Goal: Task Accomplishment & Management: Manage account settings

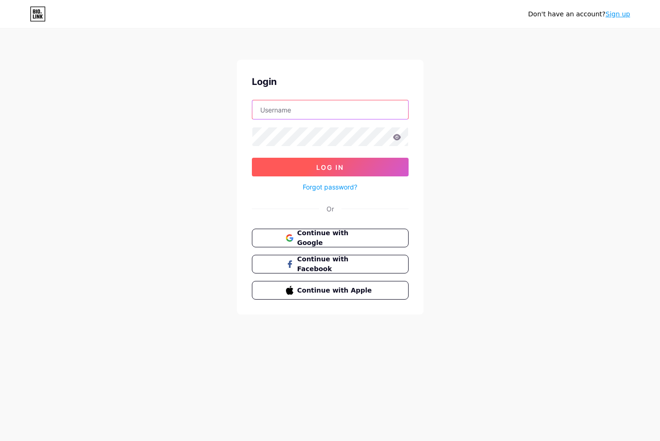
type input "elisabettaxconte"
click at [330, 167] on button "Log In" at bounding box center [330, 167] width 157 height 19
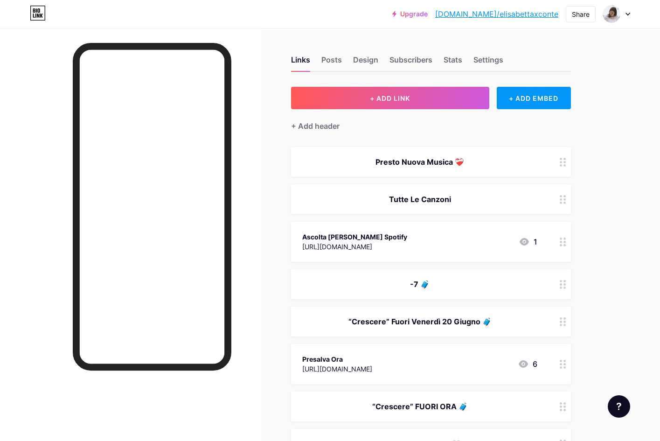
click at [470, 169] on div "Presto Nuova Musica ❤️‍🩹" at bounding box center [431, 162] width 280 height 30
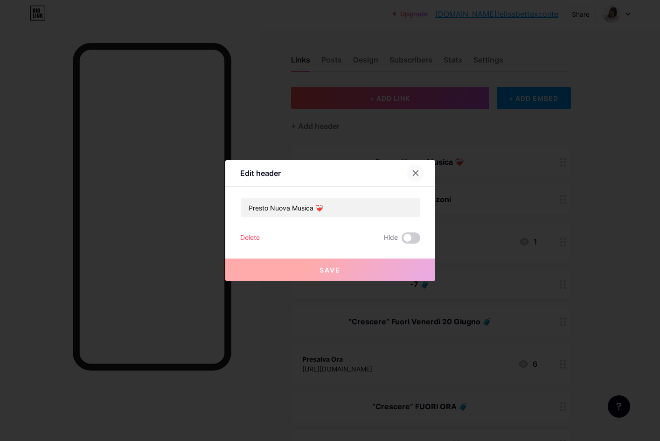
click at [417, 171] on icon at bounding box center [415, 173] width 5 height 5
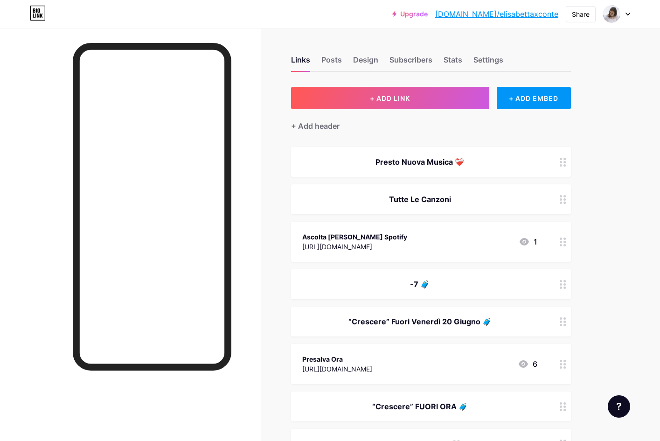
click at [450, 165] on div "Presto Nuova Musica ❤️‍🩹" at bounding box center [419, 161] width 235 height 11
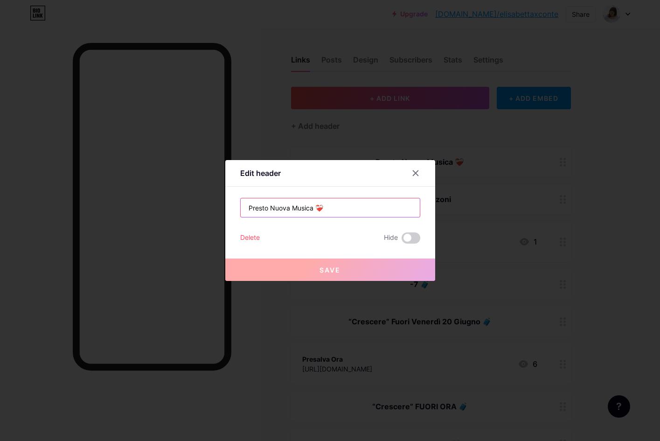
drag, startPoint x: 328, startPoint y: 208, endPoint x: 225, endPoint y: 208, distance: 103.5
click at [225, 208] on div "Edit header Presto Nuova Musica ❤️‍🩹 Delete Hide Save" at bounding box center [330, 220] width 210 height 121
paste input "[URL][DOMAIN_NAME]"
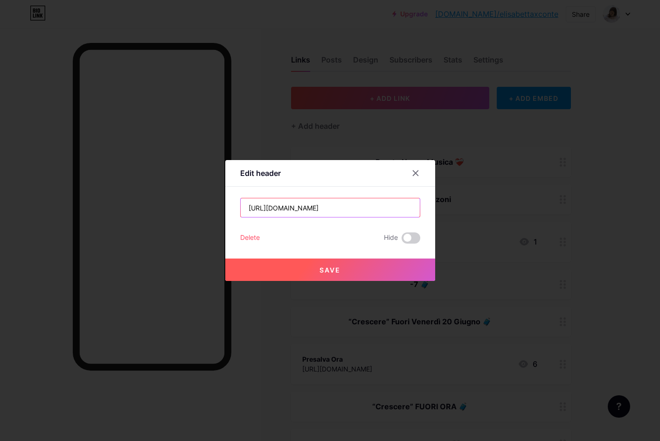
type input "Presto Nuova Musica ❤️‍🩹"
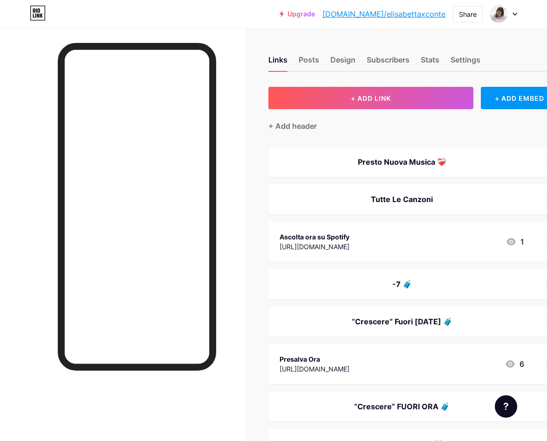
click at [374, 164] on div "Presto Nuova Musica ❤️‍🩹" at bounding box center [402, 161] width 245 height 11
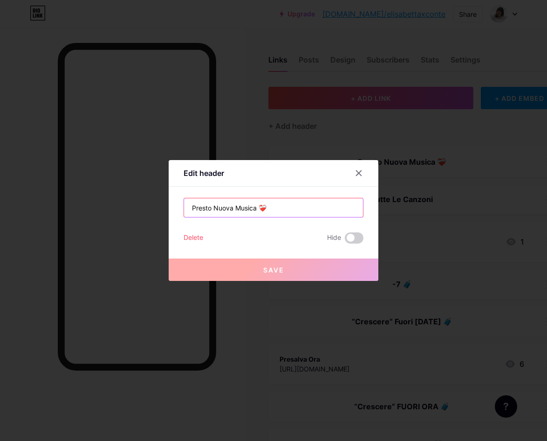
drag, startPoint x: 269, startPoint y: 204, endPoint x: 185, endPoint y: 206, distance: 84.0
click at [185, 206] on input "Presto Nuova Musica ❤️‍🩹" at bounding box center [273, 207] width 179 height 19
paste input "𝐥'𝐚𝐦𝐨𝐫𝐞 𝐯𝐞𝐫𝐨 𝐞𝐬𝐢𝐬𝐭𝐞"
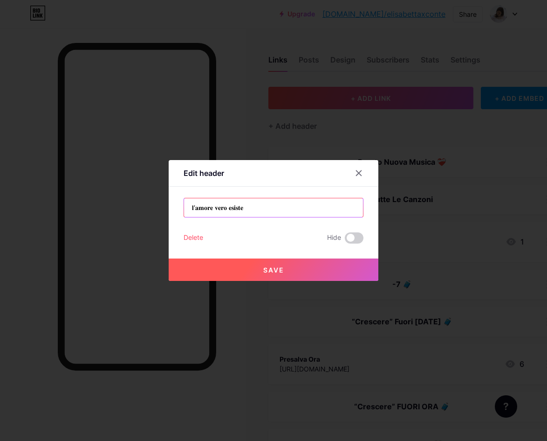
type input "𝐥'𝐚𝐦𝐨𝐫𝐞 𝐯𝐞𝐫𝐨 𝐞𝐬𝐢𝐬𝐭𝐞"
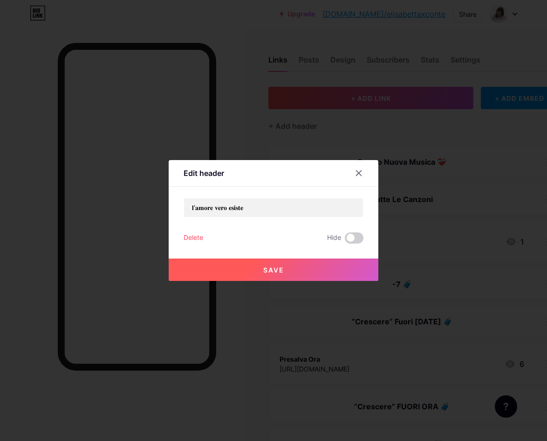
click at [284, 276] on button "Save" at bounding box center [274, 269] width 210 height 22
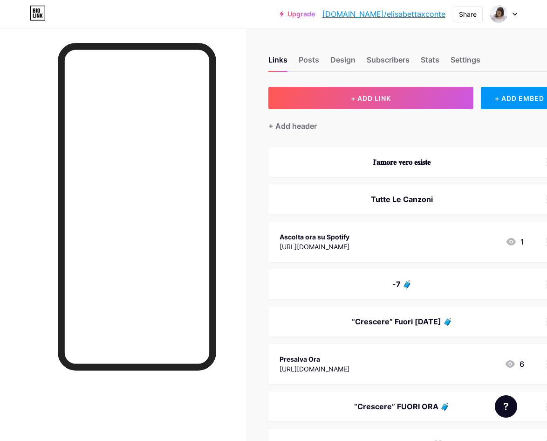
click at [446, 199] on div "Tutte Le Canzoni" at bounding box center [402, 198] width 245 height 11
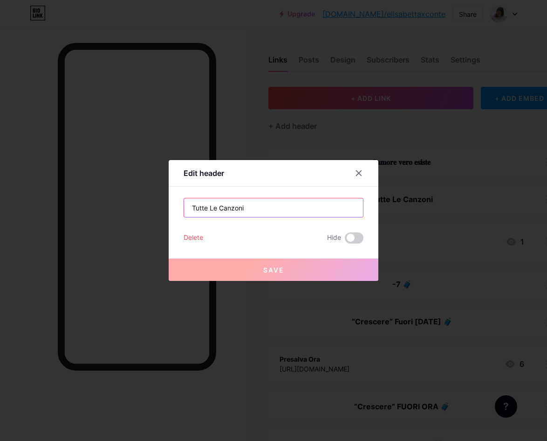
drag, startPoint x: 264, startPoint y: 212, endPoint x: 143, endPoint y: 210, distance: 121.2
click at [143, 210] on div "Edit header Tutte Le Canzoni Delete Hide Save" at bounding box center [273, 220] width 547 height 441
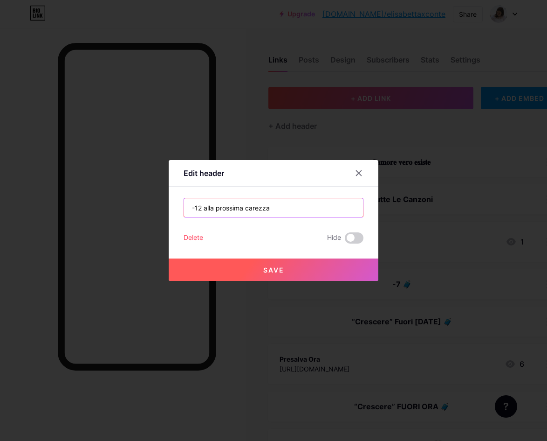
type input "-12 alla prossima carezza"
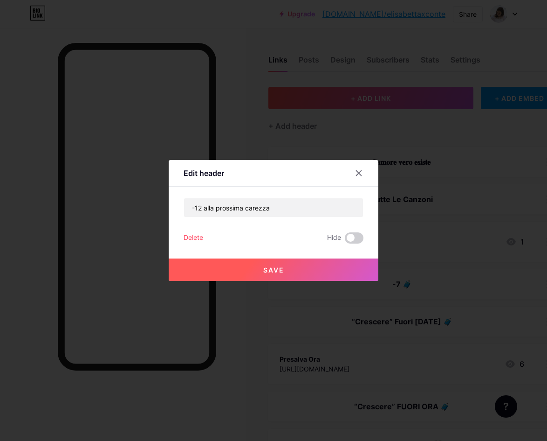
click at [245, 266] on button "Save" at bounding box center [274, 269] width 210 height 22
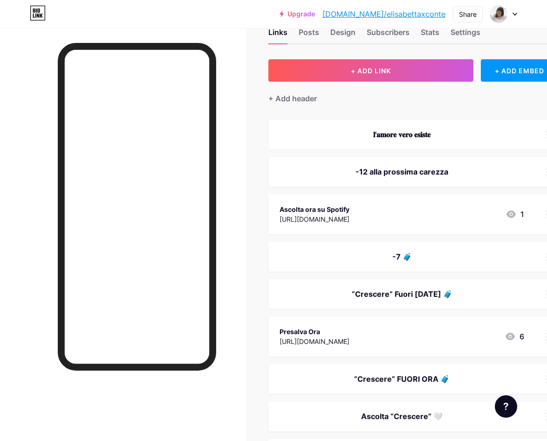
scroll to position [29, 0]
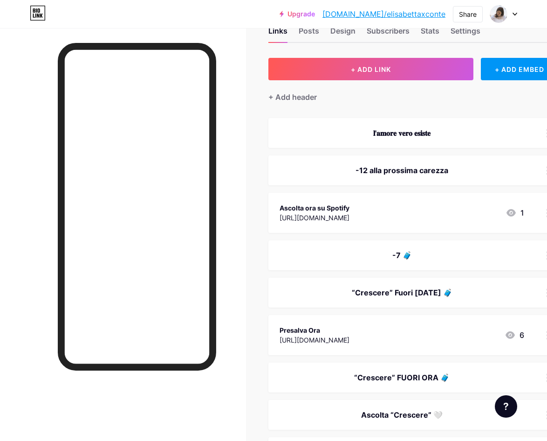
click at [457, 138] on div "𝐥'𝐚𝐦𝐨𝐫𝐞 𝐯𝐞𝐫𝐨 𝐞𝐬𝐢𝐬𝐭𝐞" at bounding box center [402, 132] width 245 height 11
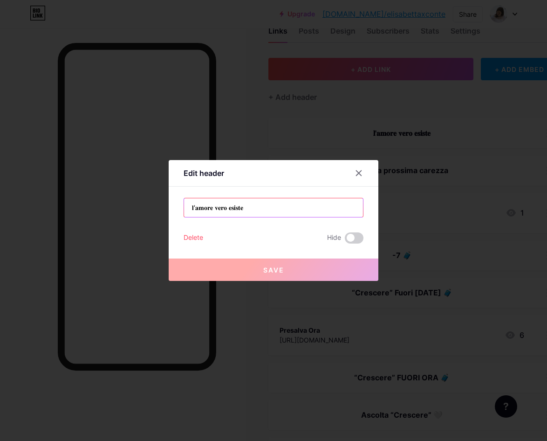
click at [285, 212] on input "𝐥'𝐚𝐦𝐨𝐫𝐞 𝐯𝐞𝐫𝐨 𝐞𝐬𝐢𝐬𝐭𝐞" at bounding box center [273, 207] width 179 height 19
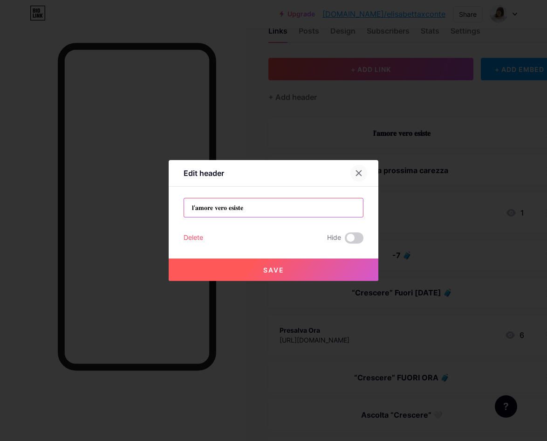
type input "𝐥'𝐚𝐦𝐨𝐫𝐞 𝐯𝐞𝐫𝐨 𝐞𝐬𝐢𝐬𝐭𝐞"
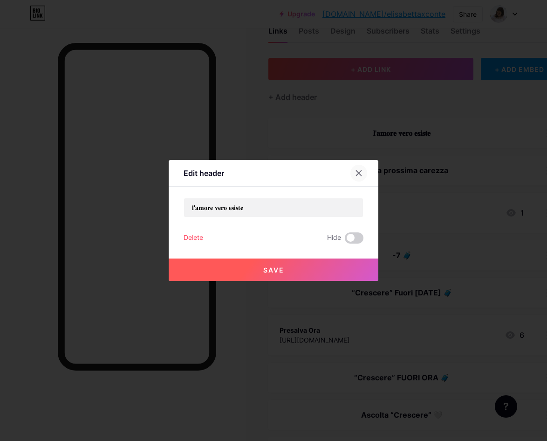
click at [364, 175] on div at bounding box center [359, 173] width 17 height 17
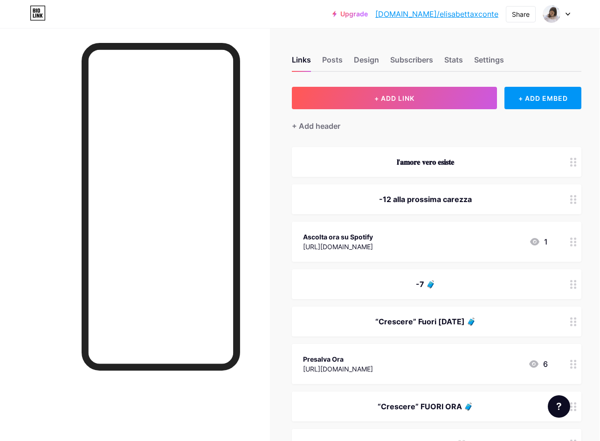
scroll to position [28, 0]
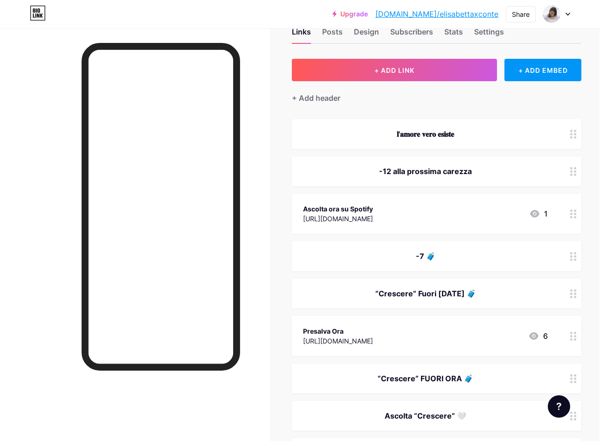
click at [373, 223] on div "Ascolta ora su Spotify https://open.spotify.com/playlist/576TpTwFMCsYrx1RZO1PdG…" at bounding box center [338, 213] width 70 height 21
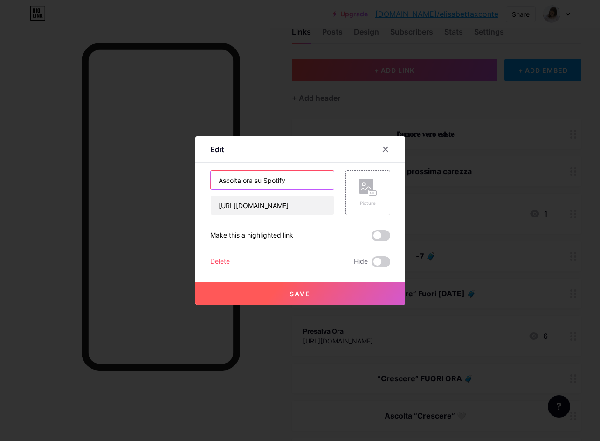
drag, startPoint x: 293, startPoint y: 182, endPoint x: 190, endPoint y: 182, distance: 103.0
click at [190, 182] on div "Edit Content YouTube Play YouTube video without leaving your page. ADD Vimeo Pl…" at bounding box center [300, 220] width 600 height 441
type input "Ascolta i miei singoli"
click at [274, 297] on button "Save" at bounding box center [300, 293] width 210 height 22
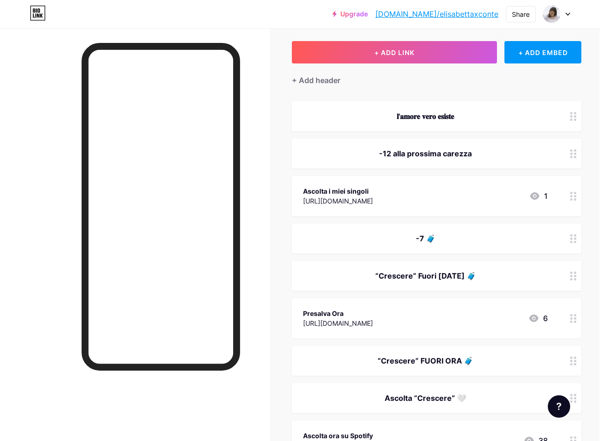
scroll to position [51, 0]
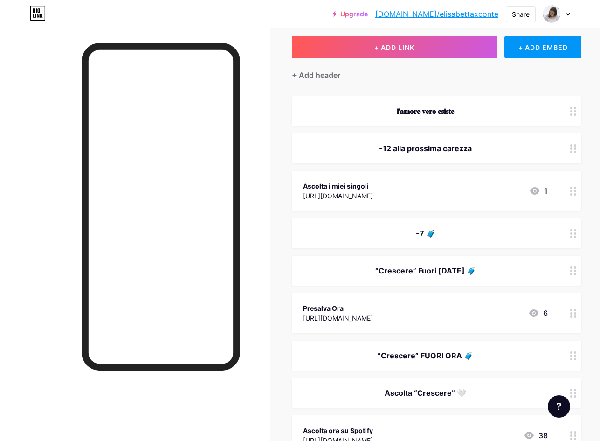
click at [458, 242] on div "-7 🧳" at bounding box center [437, 233] width 290 height 30
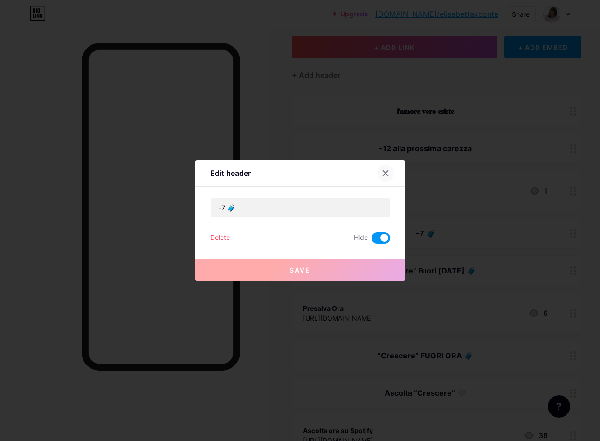
click at [385, 177] on div at bounding box center [385, 173] width 17 height 17
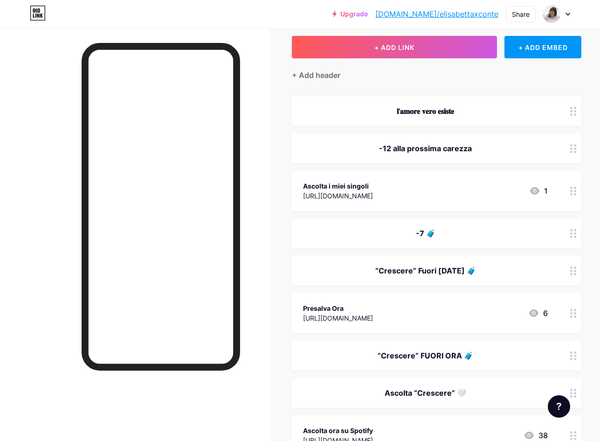
click at [547, 233] on div at bounding box center [574, 233] width 16 height 30
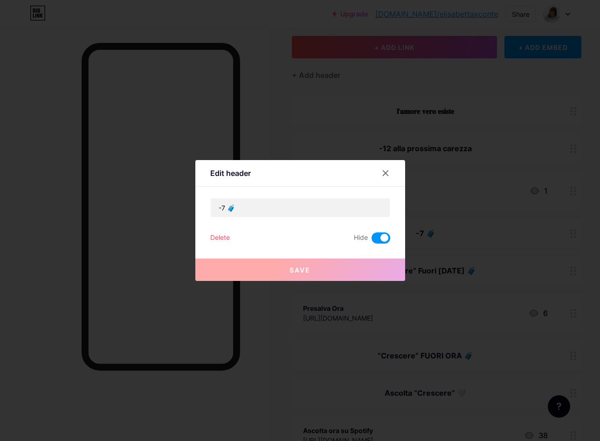
click at [218, 242] on div "Delete" at bounding box center [220, 237] width 20 height 11
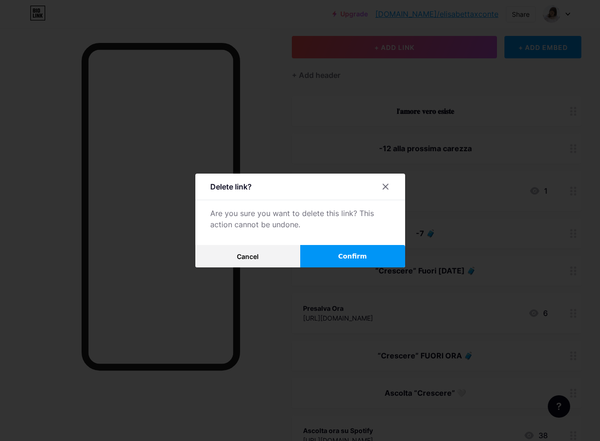
click at [324, 255] on button "Confirm" at bounding box center [352, 256] width 105 height 22
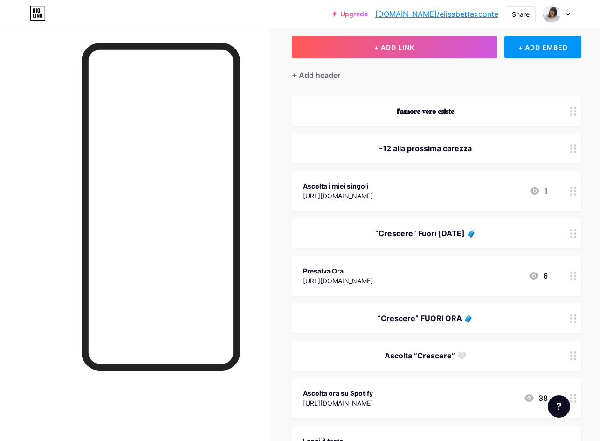
click at [427, 231] on div "“Crescere” Fuori Venerdì 20 Giugno 🧳" at bounding box center [425, 233] width 245 height 11
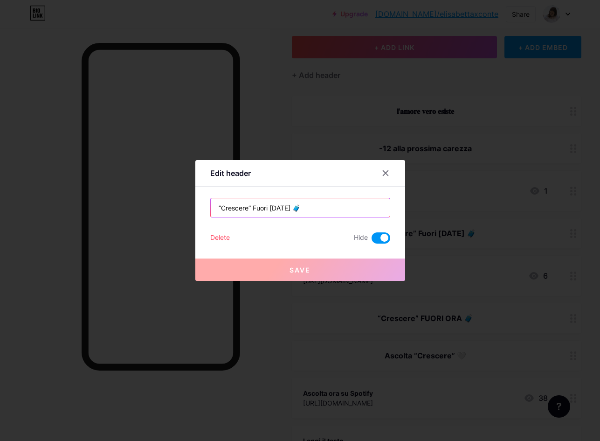
click at [235, 207] on input "“Crescere” Fuori Venerdì 20 Giugno 🧳" at bounding box center [300, 207] width 179 height 19
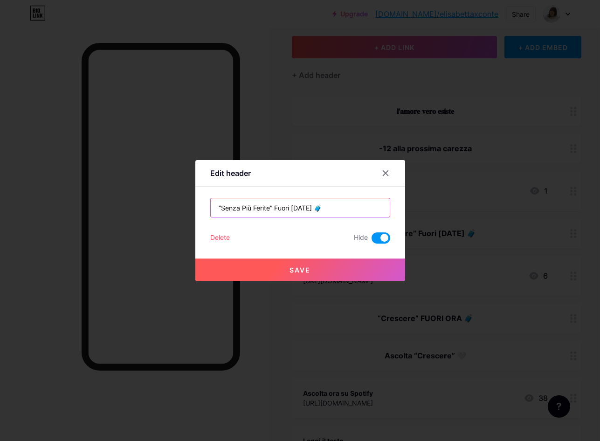
drag, startPoint x: 318, startPoint y: 207, endPoint x: 348, endPoint y: 207, distance: 30.3
click at [348, 207] on input "“Senza Più Ferite” Fuori Venerdì 20 Giugno 🧳" at bounding box center [300, 207] width 179 height 19
click at [360, 207] on input "“Senza Più Ferite” Fuori Venerdì 24 Ottobre 🧳" at bounding box center [300, 207] width 179 height 19
type input "“Senza Più Ferite” Fuori Venerdì 24 Ottobre 🤍"
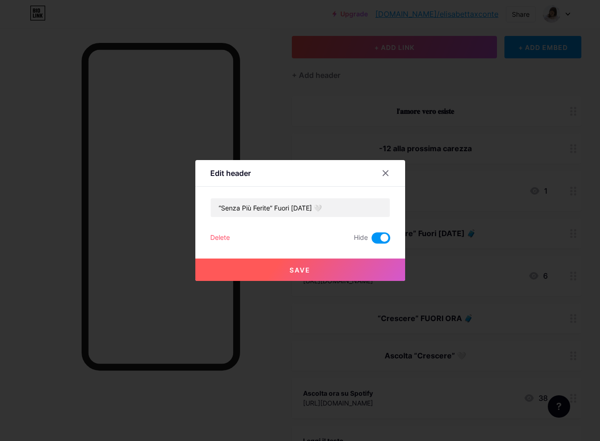
click at [296, 265] on button "Save" at bounding box center [300, 269] width 210 height 22
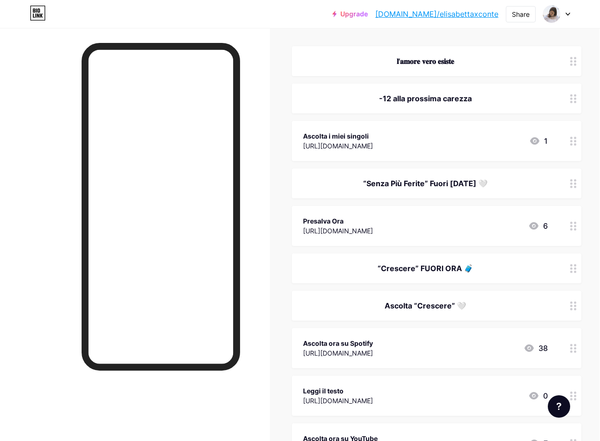
scroll to position [105, 0]
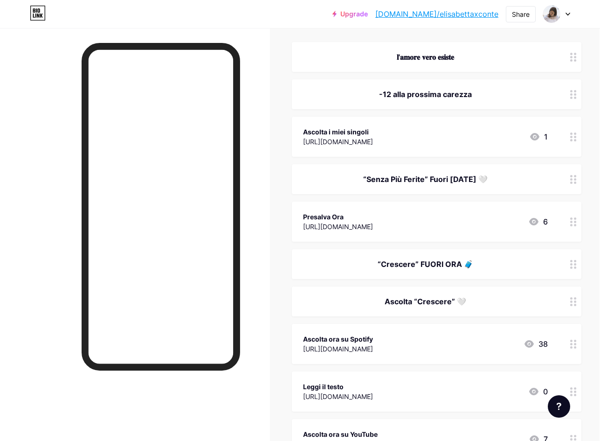
click at [449, 268] on div "“Crescere” FUORI ORA 🧳" at bounding box center [425, 263] width 245 height 11
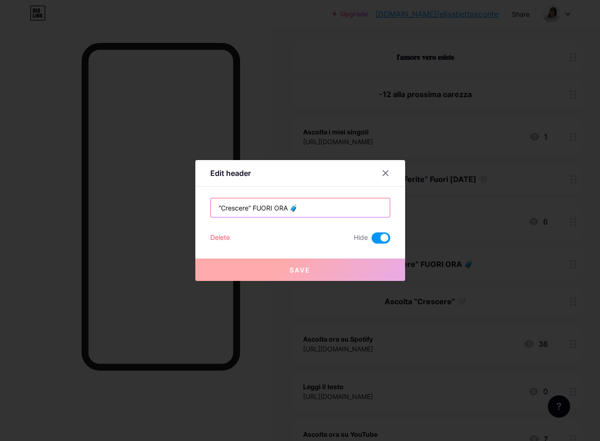
click at [237, 205] on input "“Crescere” FUORI ORA 🧳" at bounding box center [300, 207] width 179 height 19
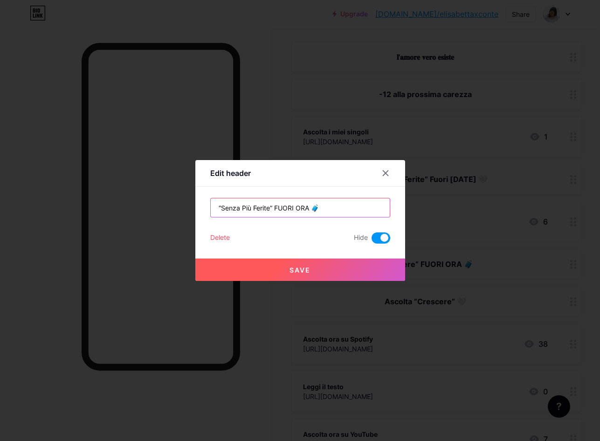
click at [317, 211] on input "“Senza Più Ferite” FUORI ORA 🧳" at bounding box center [300, 207] width 179 height 19
drag, startPoint x: 274, startPoint y: 206, endPoint x: 303, endPoint y: 207, distance: 28.9
click at [303, 207] on input "“Senza Più Ferite” FUORI ORA 🤍" at bounding box center [300, 207] width 179 height 19
click at [306, 207] on input "“Senza Più Ferite” FUORI ORA 🤍" at bounding box center [300, 207] width 179 height 19
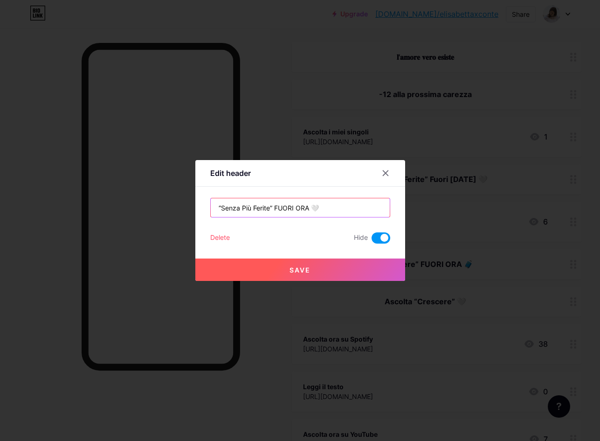
drag, startPoint x: 308, startPoint y: 207, endPoint x: 274, endPoint y: 207, distance: 34.0
click at [274, 207] on input "“Senza Più Ferite” FUORI ORA 🤍" at bounding box center [300, 207] width 179 height 19
type input "“Senza Più Ferite” Fuori Ora 🤍"
click at [303, 277] on button "Save" at bounding box center [300, 269] width 210 height 22
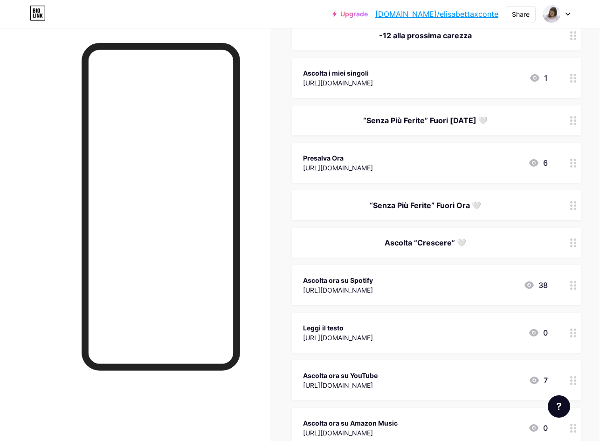
scroll to position [165, 0]
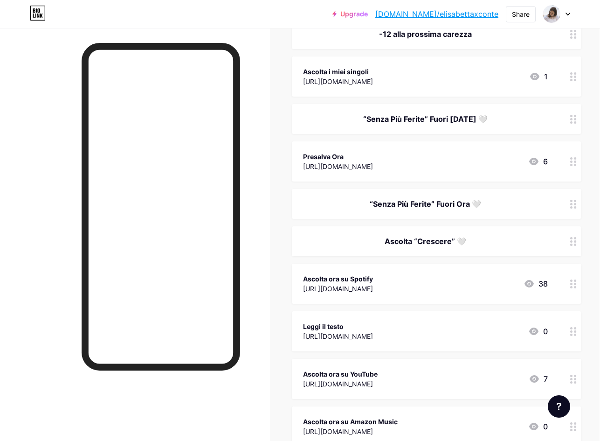
click at [450, 244] on div "Ascolta “Crescere” 🤍" at bounding box center [425, 240] width 245 height 11
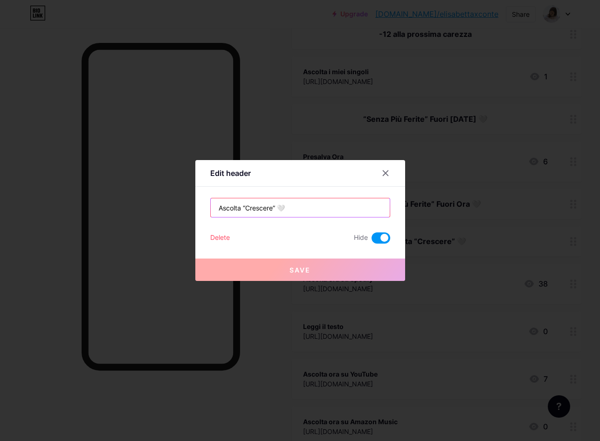
click at [265, 209] on input "Ascolta “Crescere” 🤍" at bounding box center [300, 207] width 179 height 19
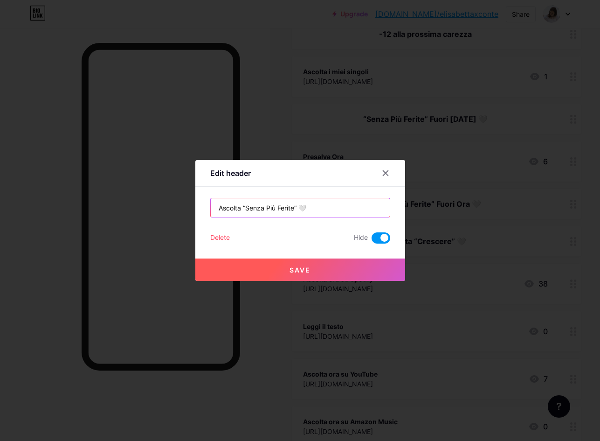
type input "Ascolta “Senza Più Ferite” 🤍"
click at [278, 263] on button "Save" at bounding box center [300, 269] width 210 height 22
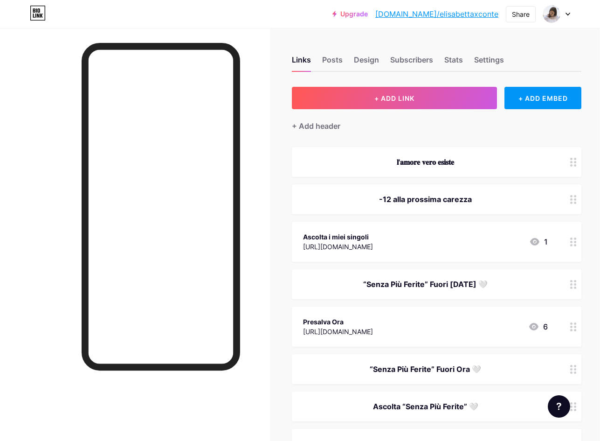
scroll to position [0, 0]
click at [403, 285] on div "“Senza Più Ferite” Fuori Venerdì 24 Ottobre 🤍" at bounding box center [425, 283] width 245 height 11
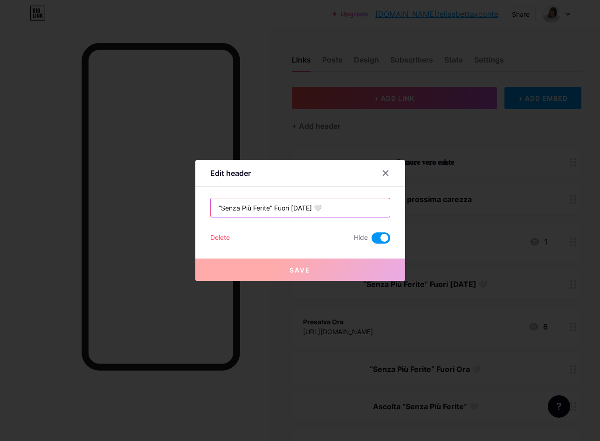
click at [250, 210] on input "“Senza Più Ferite” Fuori Venerdì 24 Ottobre 🤍" at bounding box center [300, 207] width 179 height 19
drag, startPoint x: 219, startPoint y: 207, endPoint x: 273, endPoint y: 208, distance: 54.6
click at [273, 208] on input "“Senza Più Ferite” Fuori Venerdì 24 Ottobre 🤍" at bounding box center [300, 207] width 179 height 19
click at [384, 170] on icon at bounding box center [385, 172] width 7 height 7
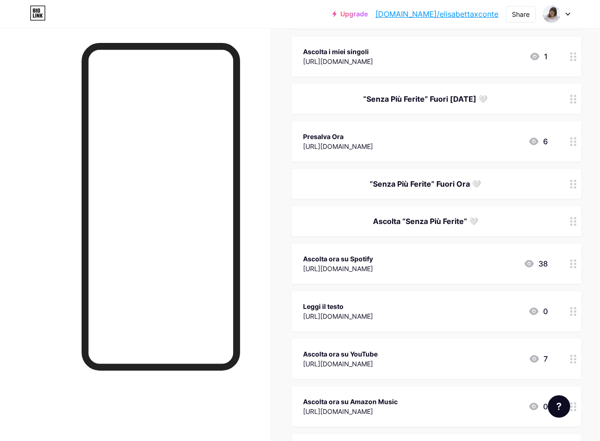
scroll to position [54, 0]
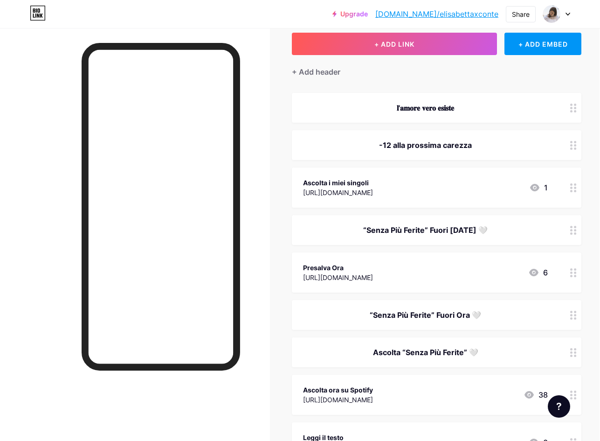
click at [373, 195] on div "[URL][DOMAIN_NAME]" at bounding box center [338, 192] width 70 height 10
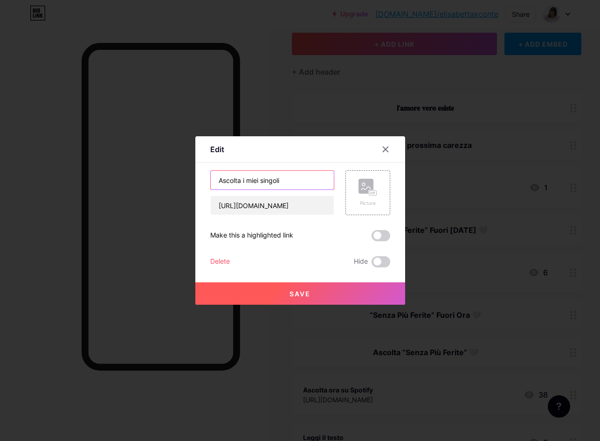
drag, startPoint x: 281, startPoint y: 179, endPoint x: 216, endPoint y: 178, distance: 64.3
click at [216, 178] on input "Ascolta i miei singoli" at bounding box center [272, 180] width 123 height 19
type input "A"
type input "T"
type input "tutti i singoli"
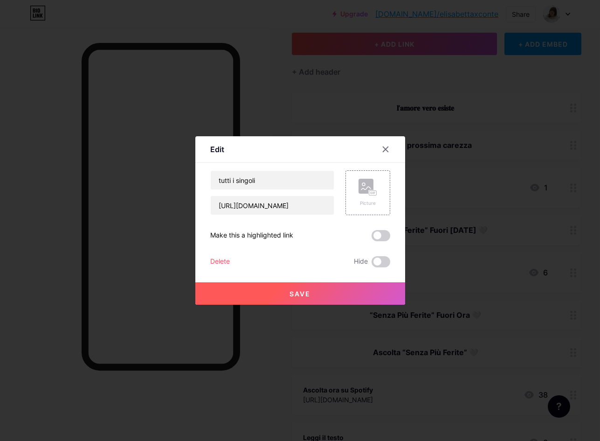
click at [290, 291] on span "Save" at bounding box center [300, 294] width 21 height 8
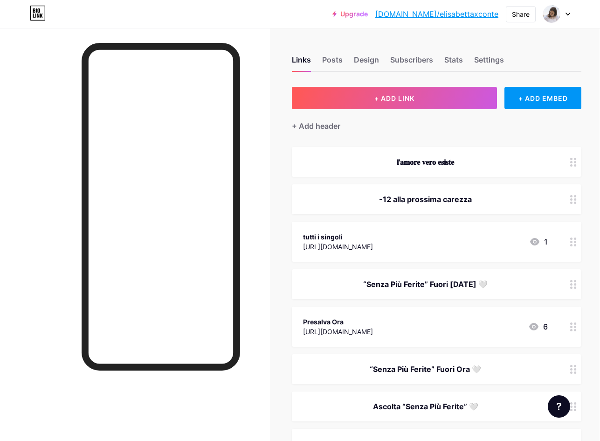
scroll to position [0, 0]
